Goal: Book appointment/travel/reservation

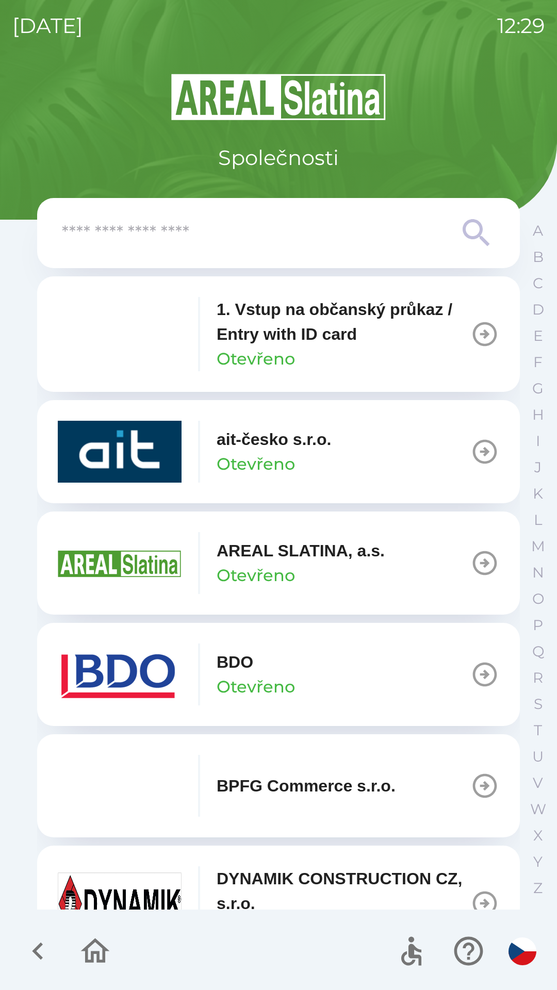
click at [352, 664] on button "BDO Otevřeno" at bounding box center [278, 674] width 483 height 103
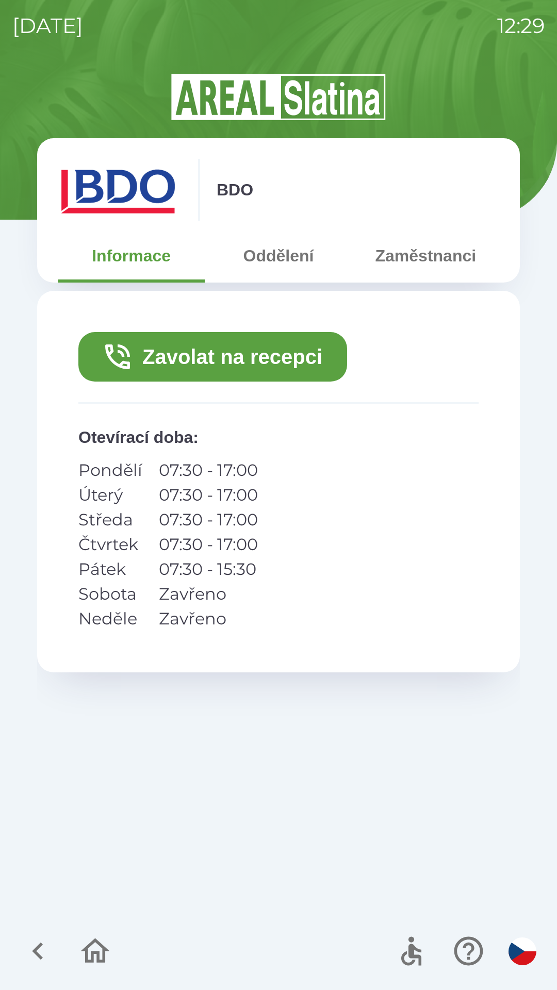
click at [313, 359] on button "Zavolat na recepci" at bounding box center [212, 356] width 269 height 49
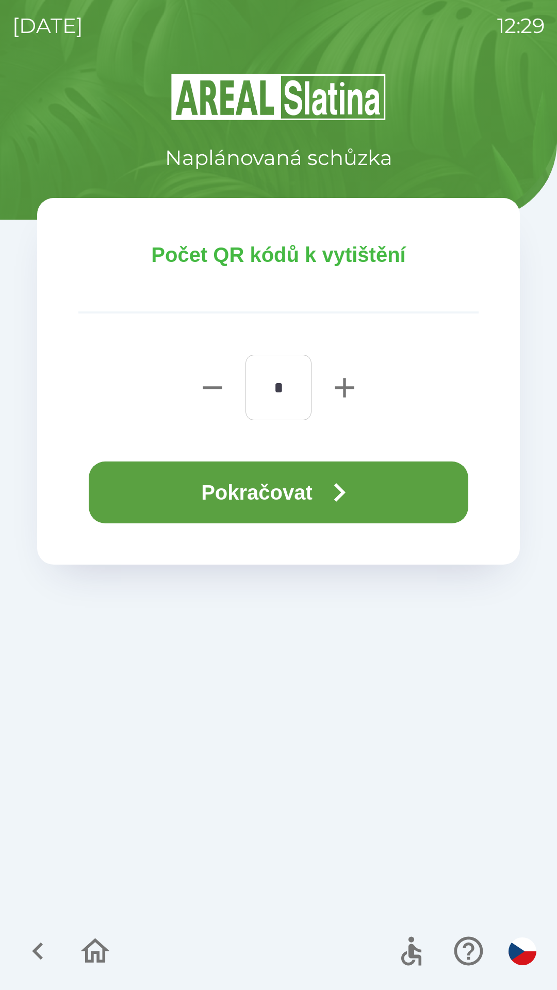
click at [365, 498] on button "Pokračovat" at bounding box center [278, 492] width 379 height 62
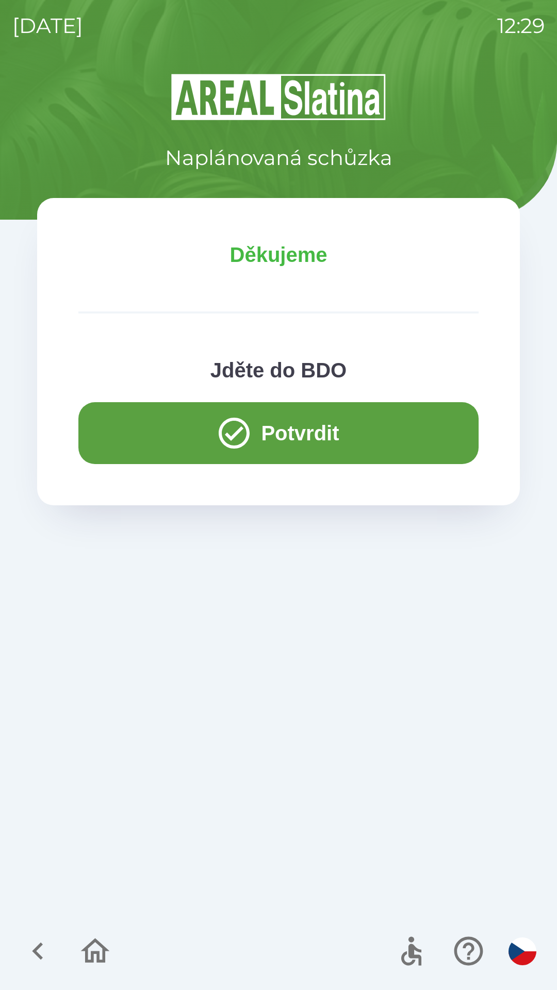
click at [375, 442] on button "Potvrdit" at bounding box center [278, 433] width 400 height 62
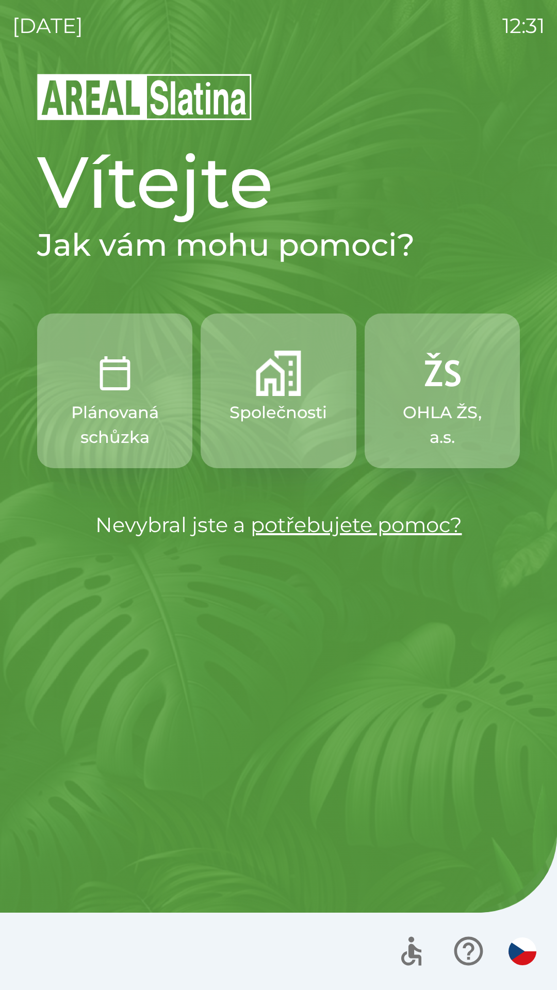
click at [280, 382] on img "button" at bounding box center [278, 373] width 45 height 45
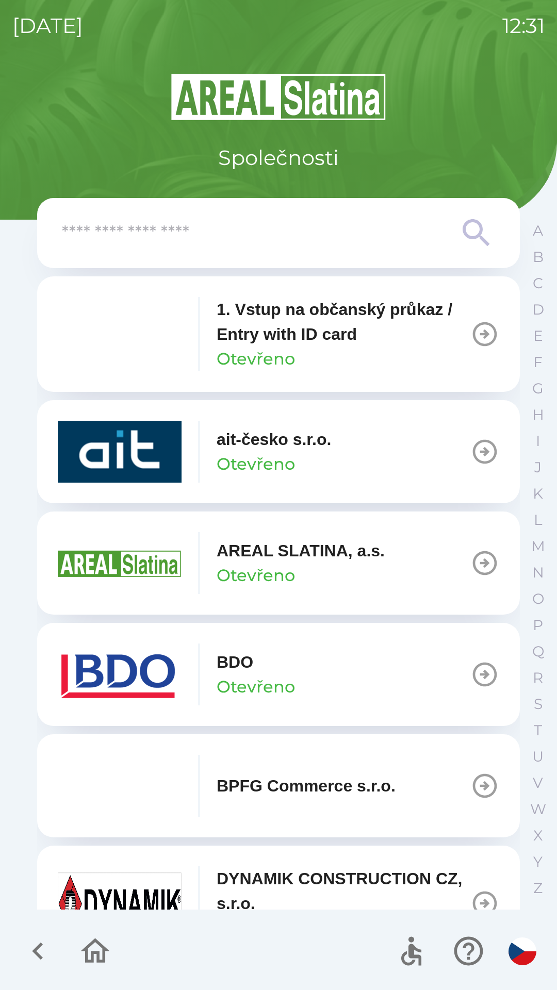
click at [278, 456] on p "Otevřeno" at bounding box center [256, 464] width 78 height 25
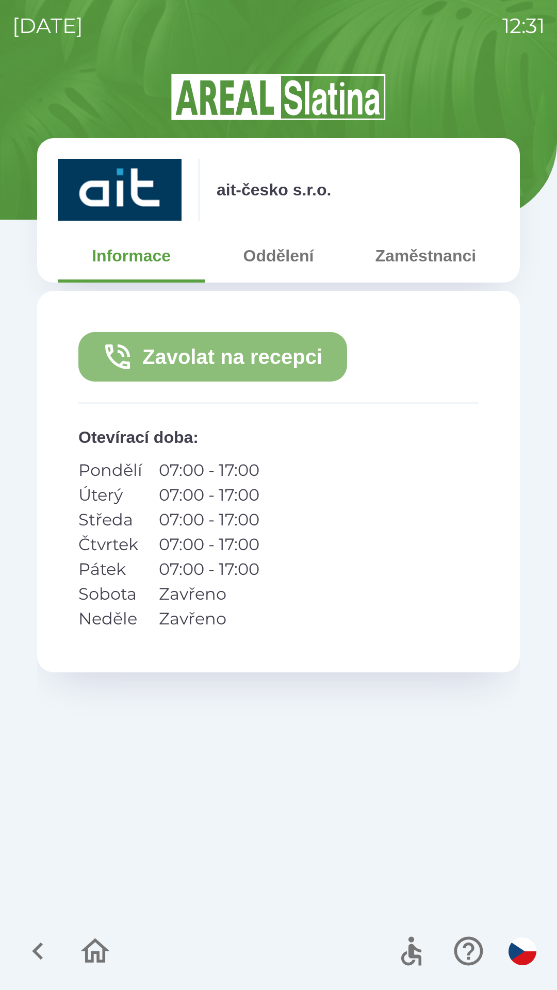
click at [258, 351] on button "Zavolat na recepci" at bounding box center [212, 356] width 269 height 49
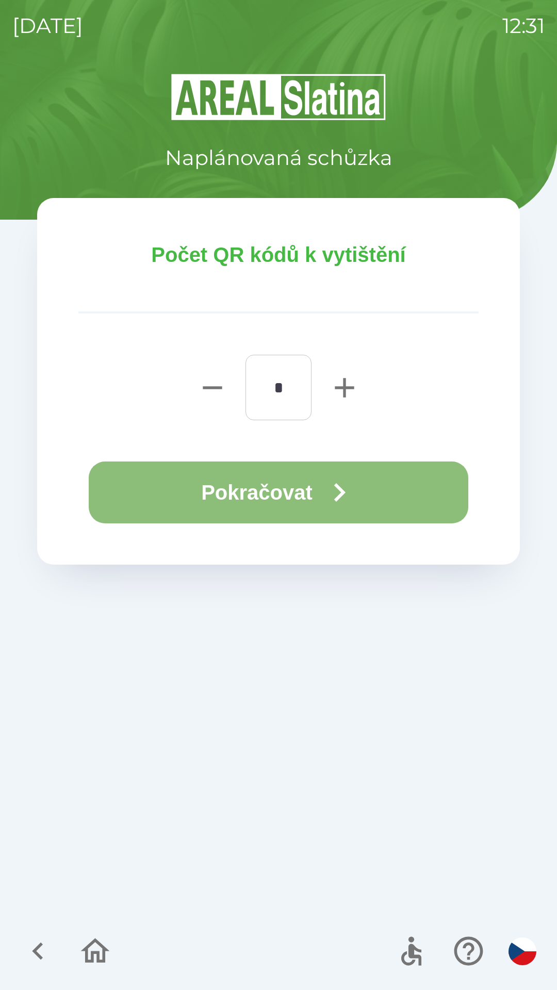
click at [323, 483] on button "Pokračovat" at bounding box center [278, 492] width 379 height 62
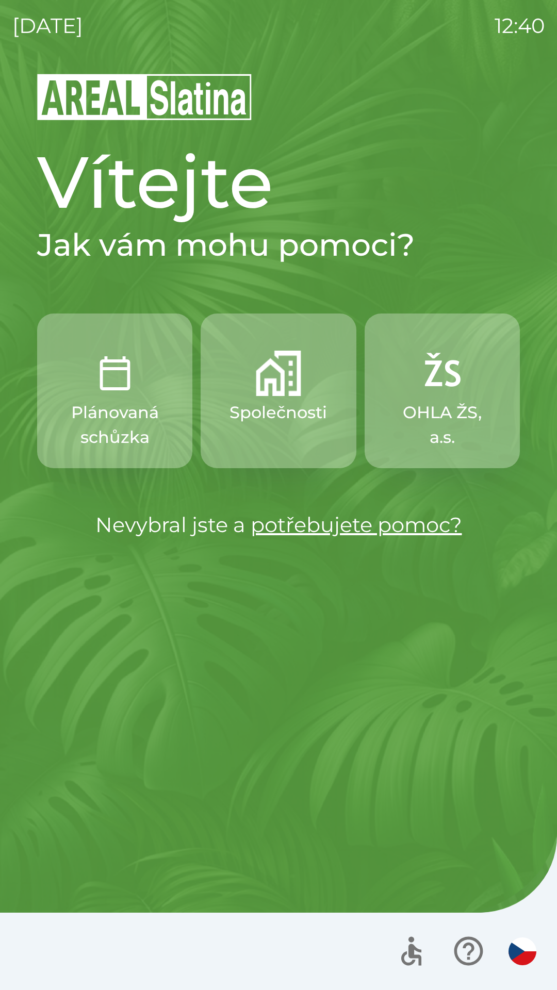
click at [274, 412] on p "Společnosti" at bounding box center [277, 412] width 97 height 25
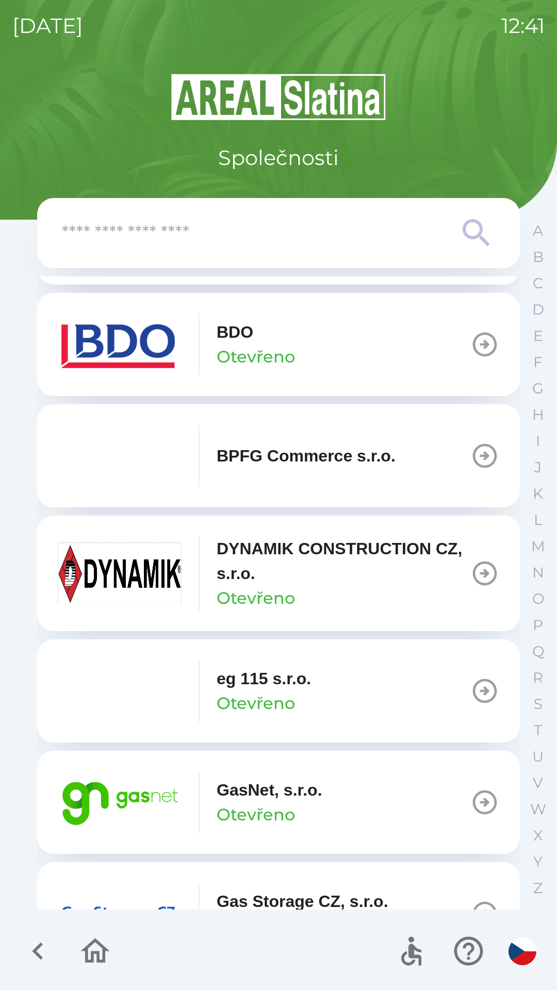
scroll to position [330, 0]
click at [274, 797] on p "GasNet, s.r.o." at bounding box center [270, 789] width 106 height 25
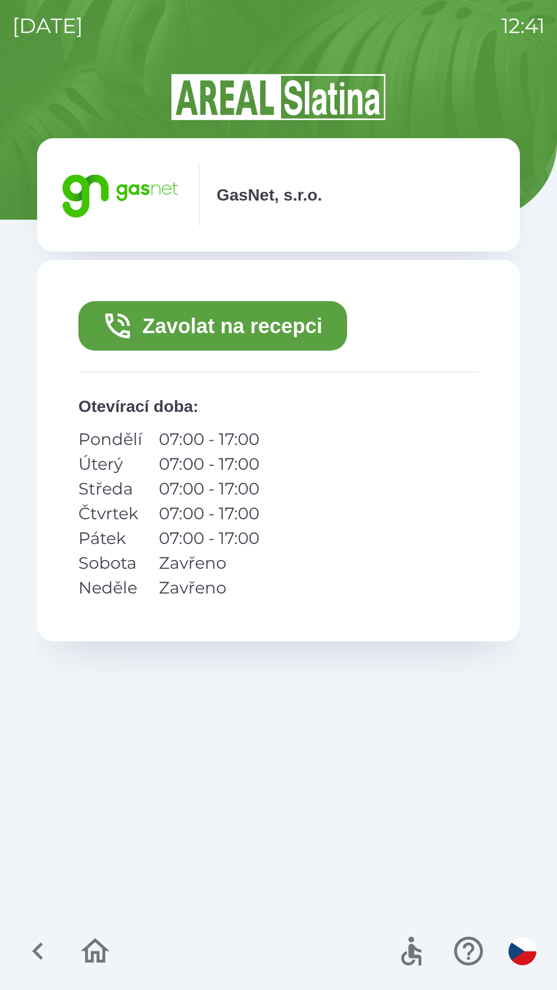
click at [290, 338] on button "Zavolat na recepci" at bounding box center [212, 325] width 269 height 49
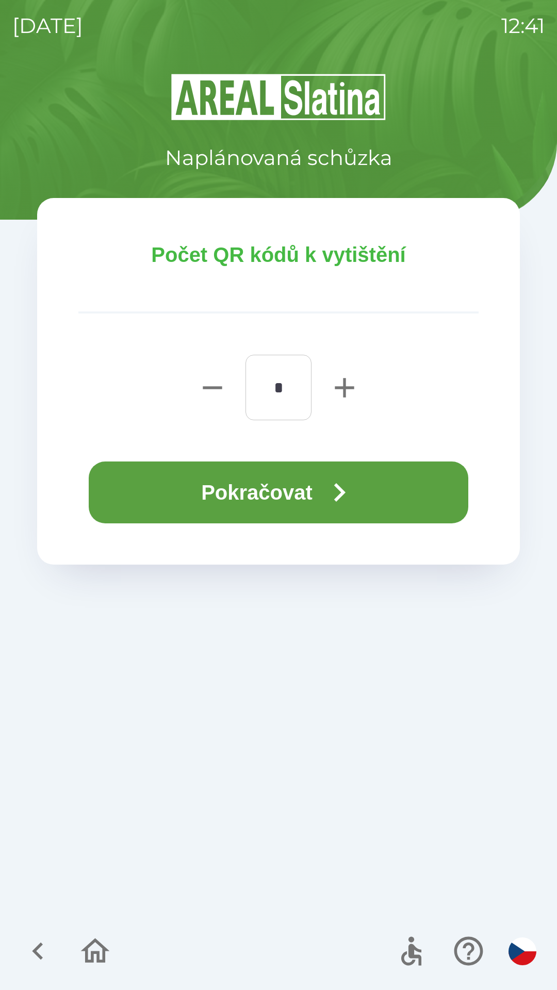
click at [284, 483] on button "Pokračovat" at bounding box center [278, 492] width 379 height 62
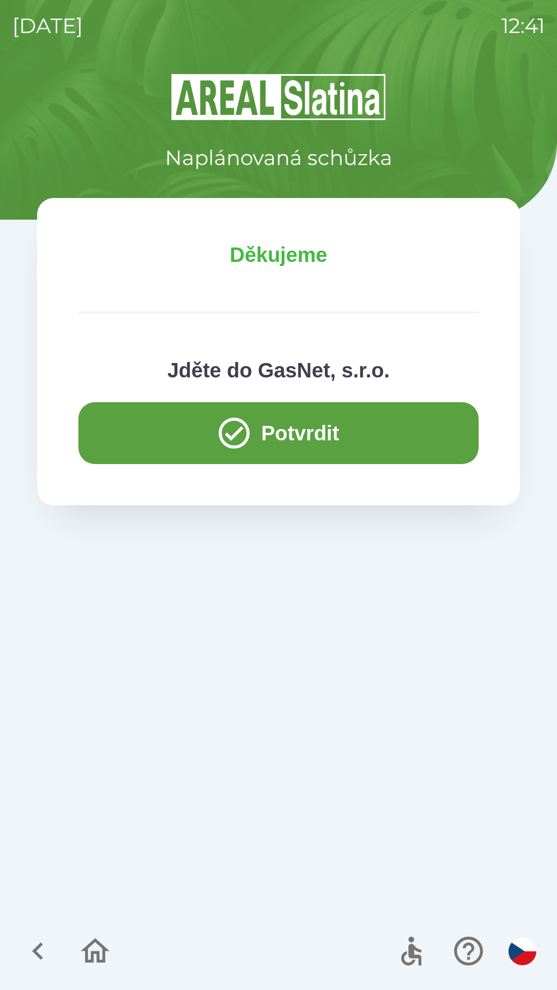
click at [154, 428] on button "Potvrdit" at bounding box center [278, 433] width 400 height 62
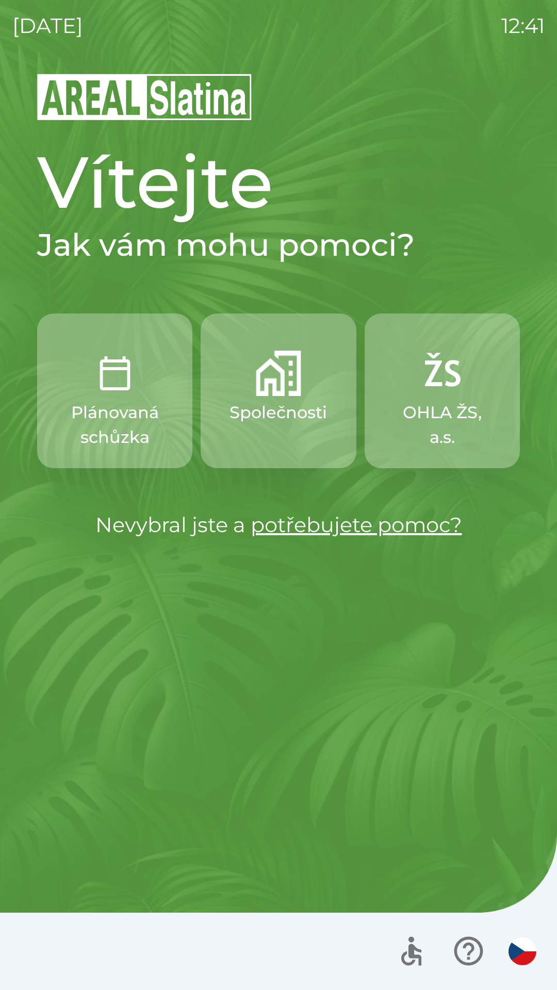
click at [259, 402] on p "Společnosti" at bounding box center [277, 412] width 97 height 25
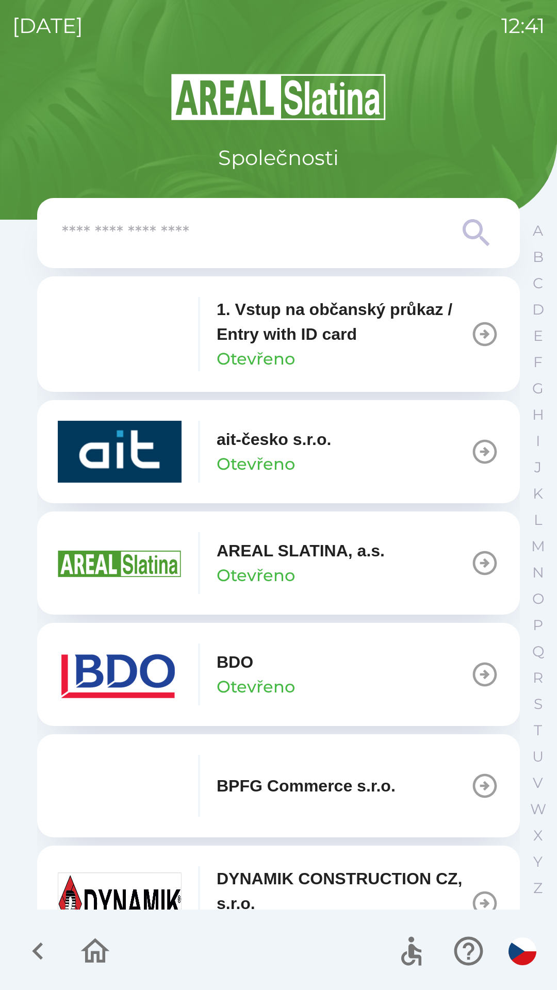
click at [164, 329] on img "button" at bounding box center [120, 334] width 124 height 62
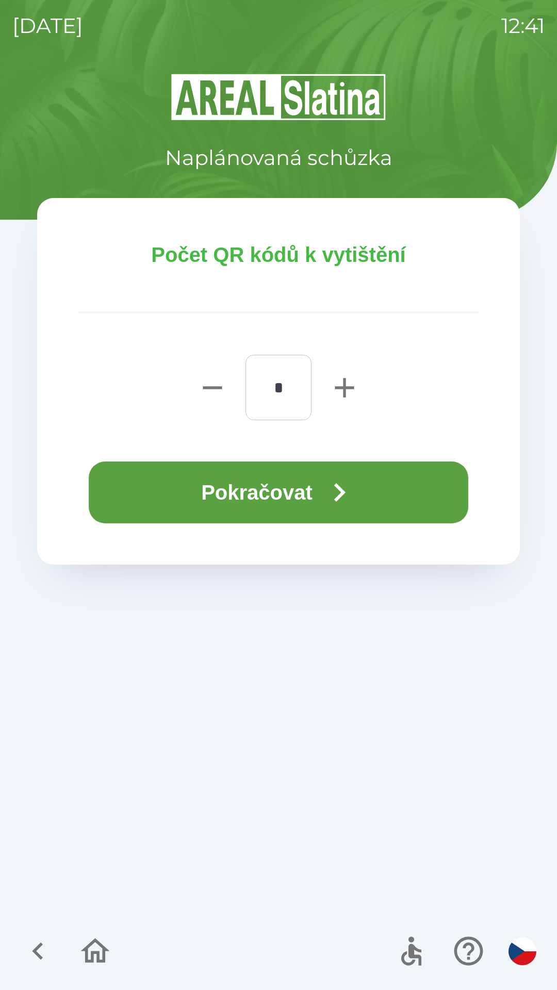
click at [231, 486] on button "Pokračovat" at bounding box center [278, 492] width 379 height 62
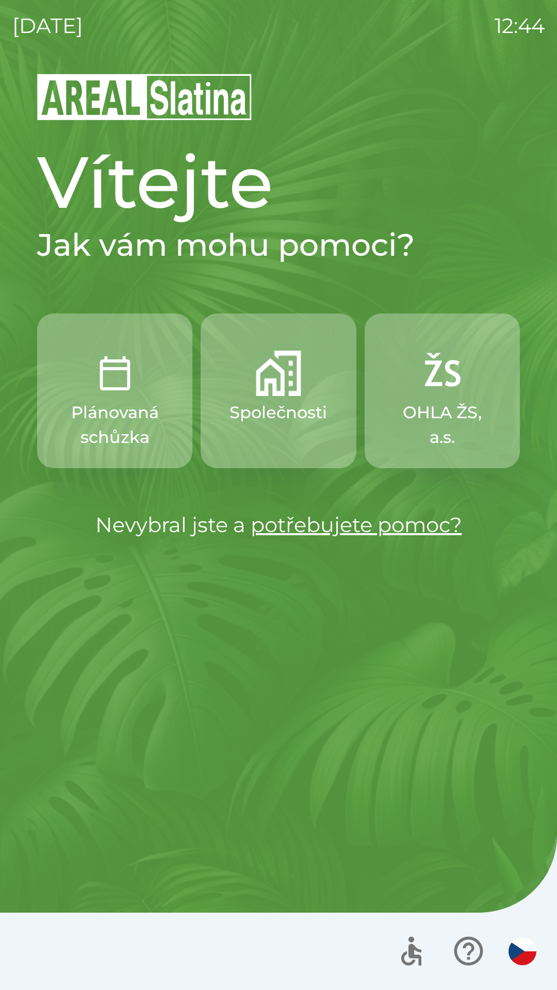
click at [293, 435] on button "Společnosti" at bounding box center [278, 390] width 155 height 155
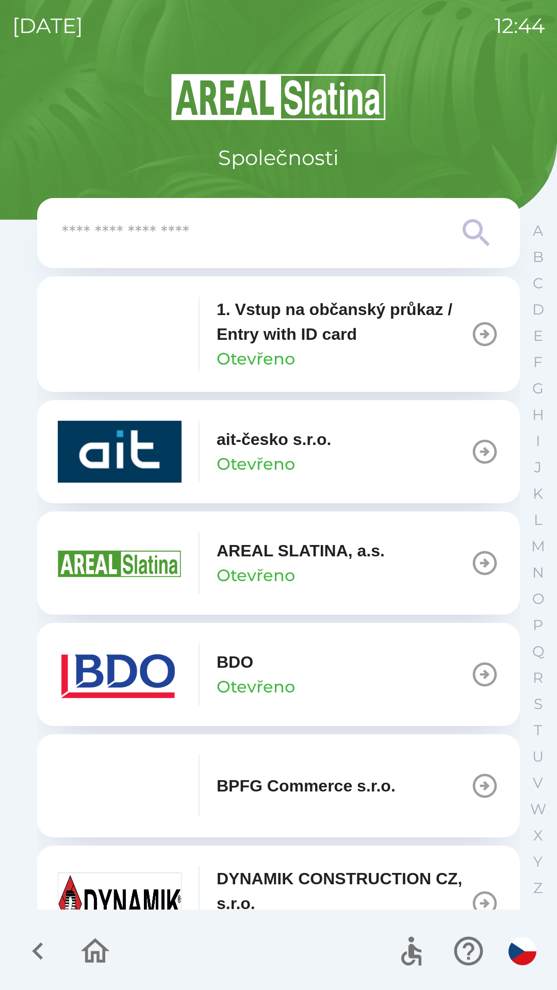
click at [353, 452] on button "ait-česko s.r.o. Otevřeno" at bounding box center [278, 451] width 483 height 103
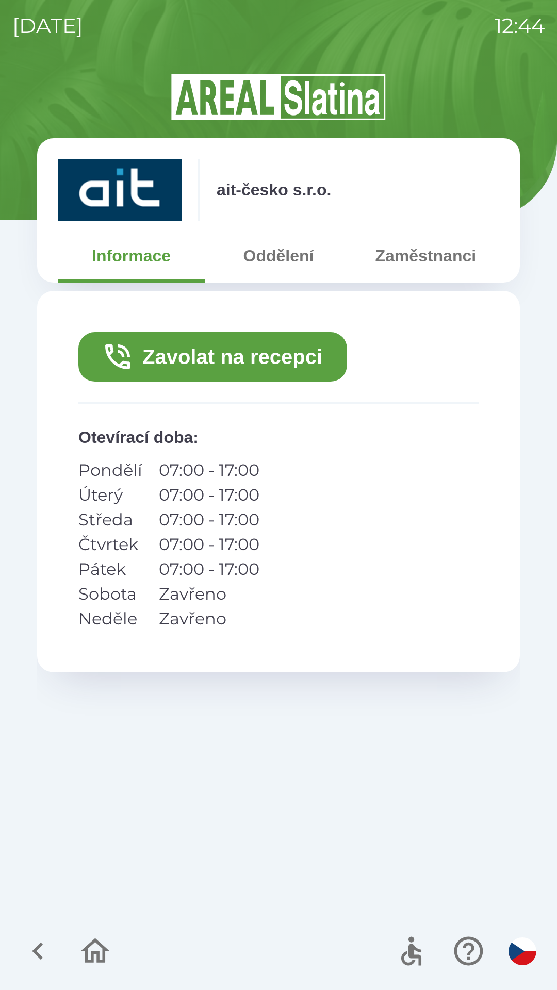
click at [321, 366] on button "Zavolat na recepci" at bounding box center [212, 356] width 269 height 49
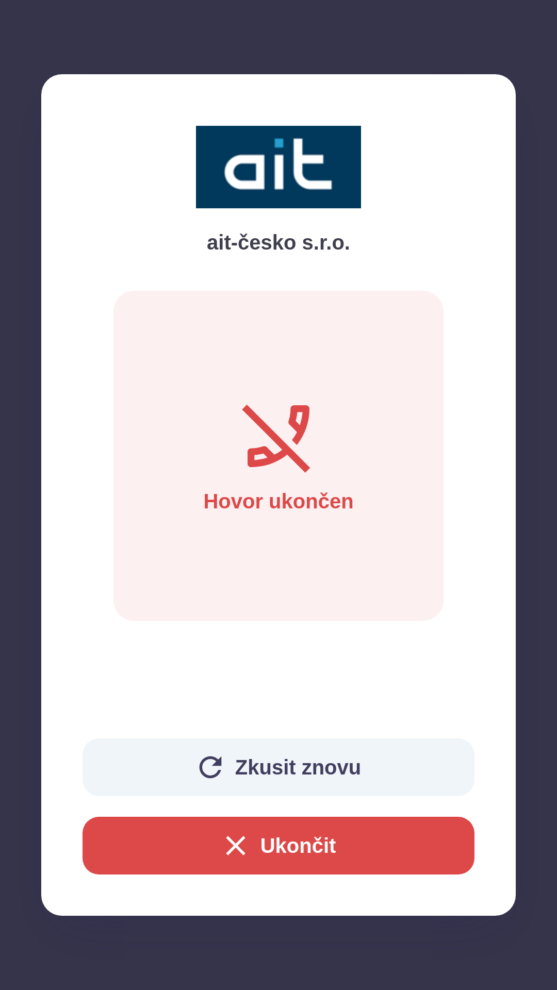
click at [389, 772] on button "Zkusit znovu" at bounding box center [278, 767] width 392 height 58
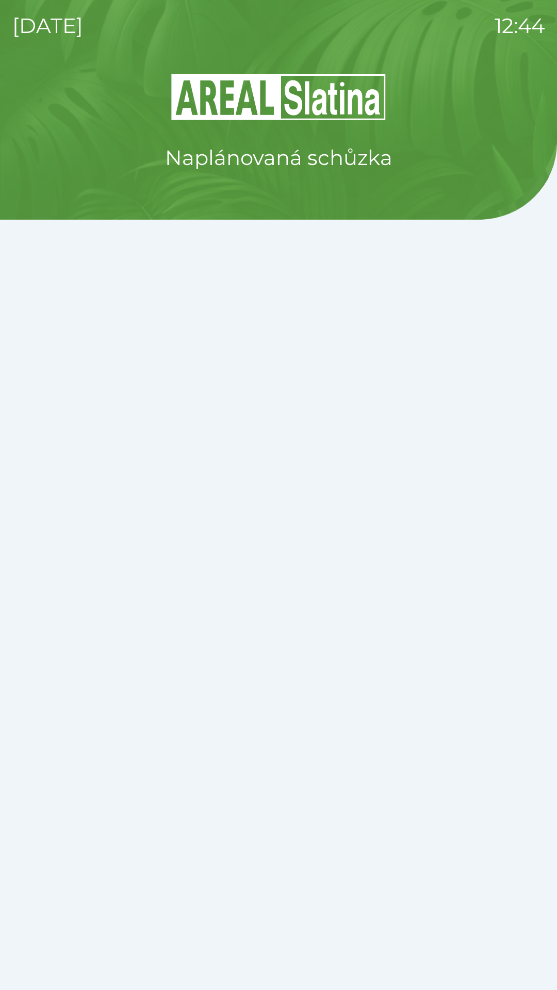
click at [409, 589] on div "Naplánovaná schůzka" at bounding box center [278, 531] width 532 height 918
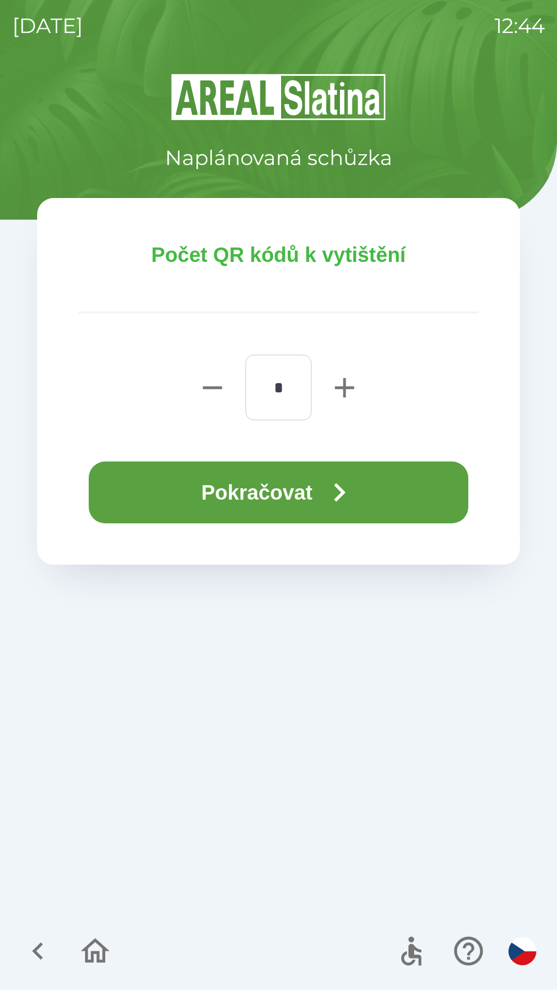
click at [348, 382] on icon "button" at bounding box center [344, 387] width 33 height 33
click at [347, 398] on icon "button" at bounding box center [344, 387] width 33 height 33
click at [348, 388] on icon "button" at bounding box center [344, 387] width 19 height 19
click at [211, 389] on icon "button" at bounding box center [212, 387] width 19 height 3
type input "*"
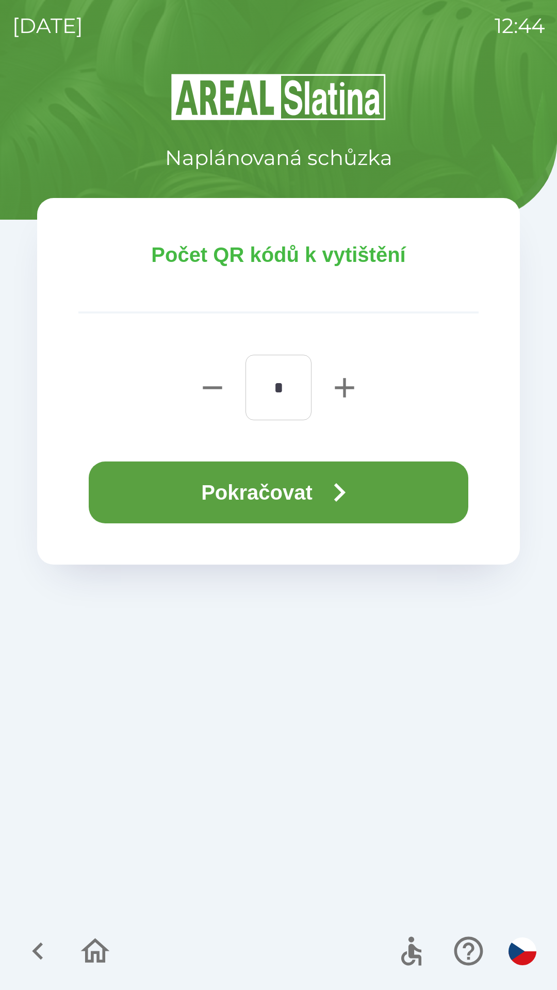
click at [353, 494] on icon "button" at bounding box center [339, 492] width 37 height 37
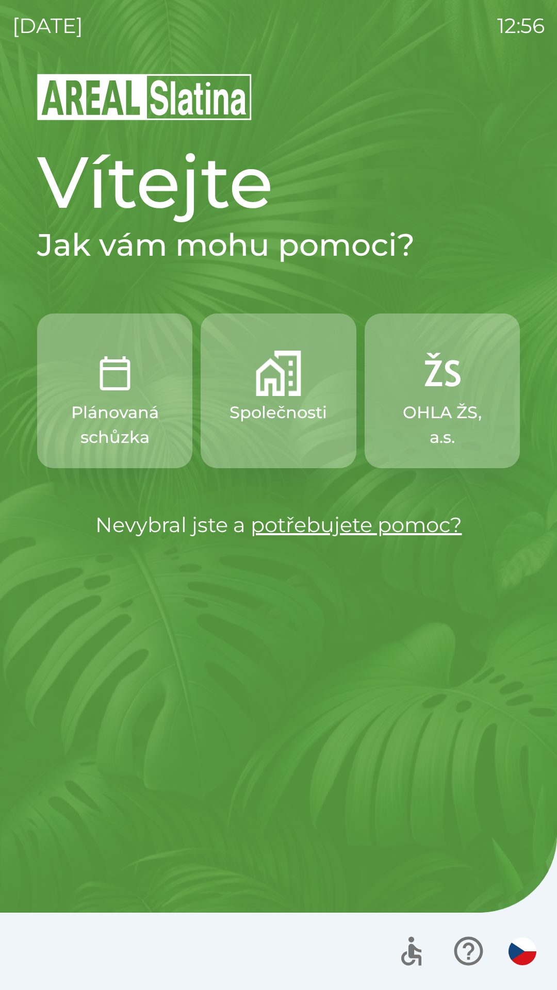
click at [284, 389] on img "button" at bounding box center [278, 373] width 45 height 45
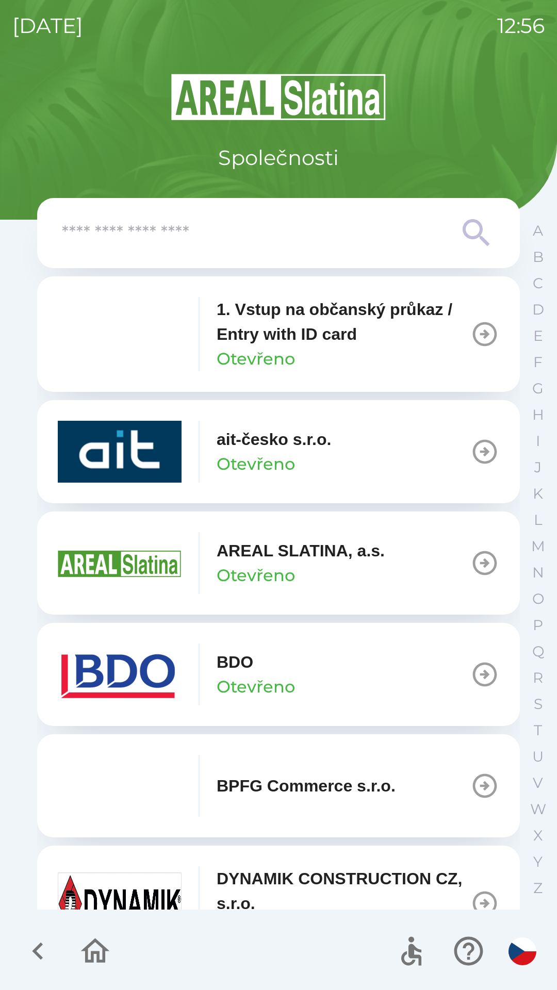
click at [368, 675] on button "BDO Otevřeno" at bounding box center [278, 674] width 483 height 103
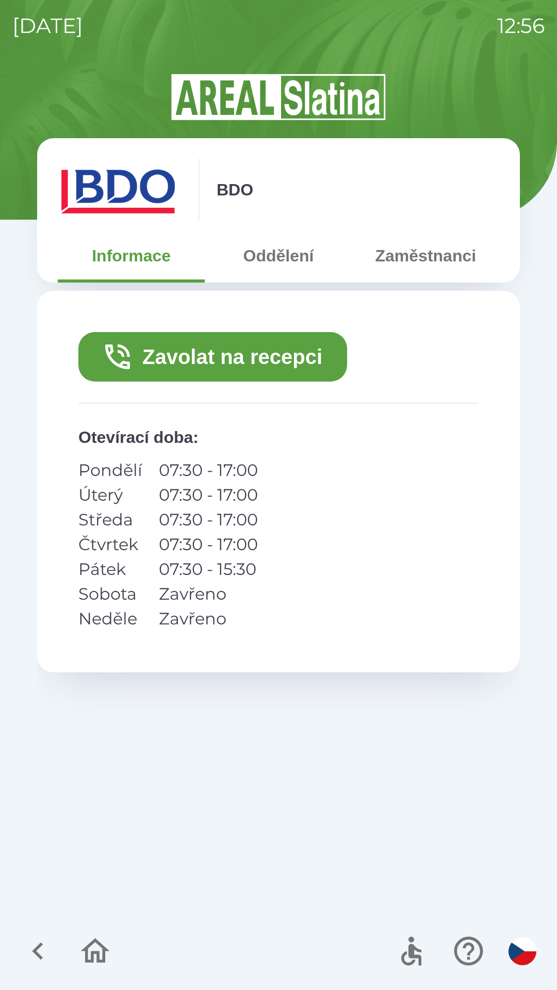
click at [260, 350] on button "Zavolat na recepci" at bounding box center [212, 356] width 269 height 49
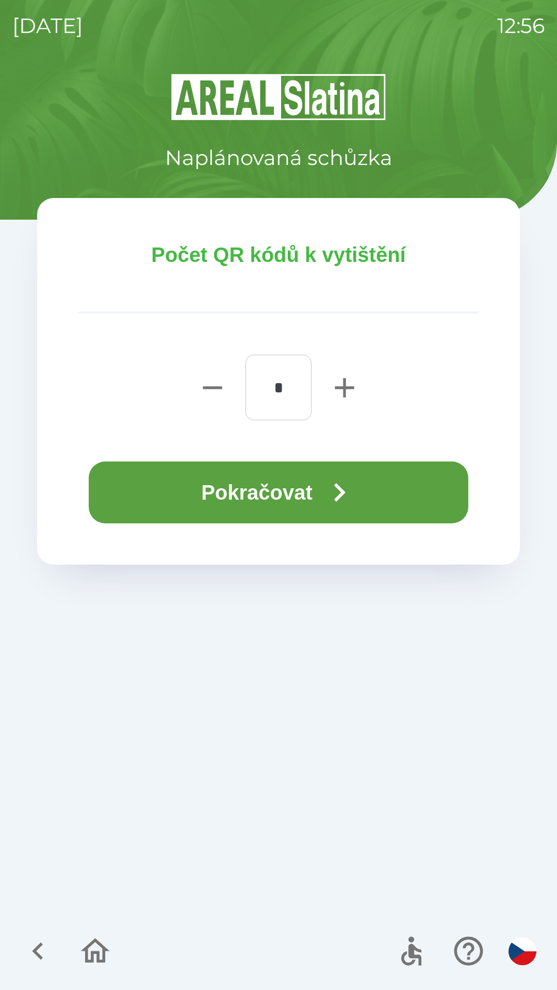
click at [294, 471] on button "Pokračovat" at bounding box center [278, 492] width 379 height 62
